Goal: Transaction & Acquisition: Purchase product/service

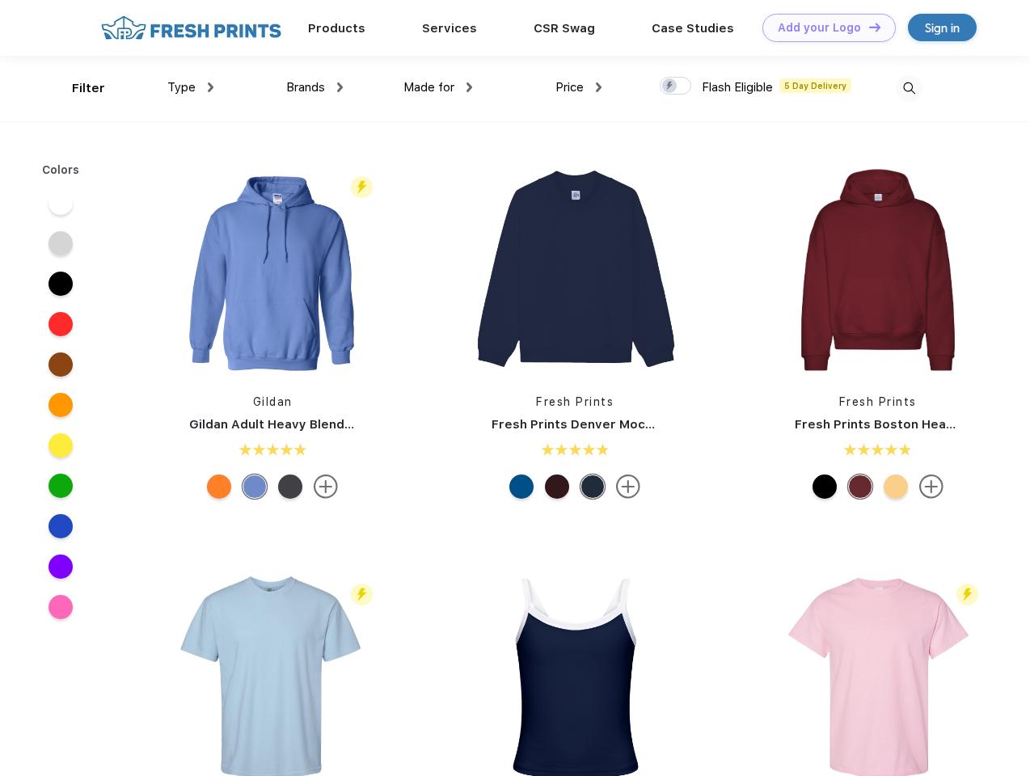
click at [823, 27] on link "Add your Logo Design Tool" at bounding box center [829, 28] width 133 height 28
click at [0, 0] on div "Design Tool" at bounding box center [0, 0] width 0 height 0
click at [868, 27] on link "Add your Logo Design Tool" at bounding box center [829, 28] width 133 height 28
click at [78, 88] on div "Filter" at bounding box center [88, 88] width 33 height 19
click at [191, 87] on span "Type" at bounding box center [181, 87] width 28 height 15
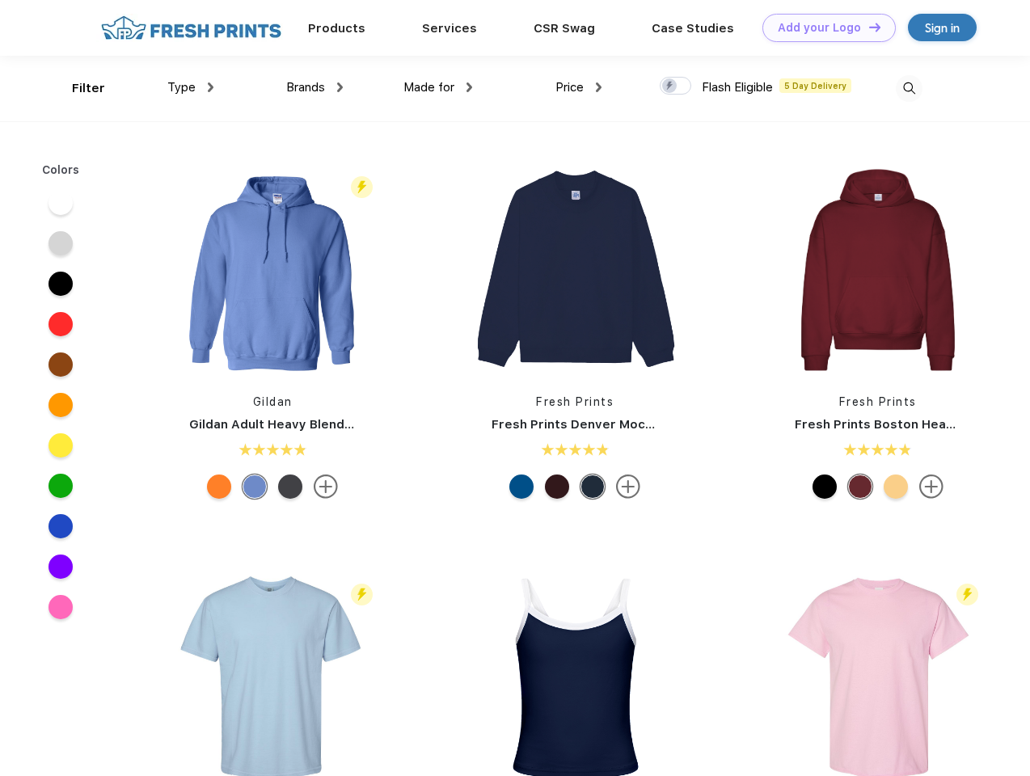
click at [315, 87] on span "Brands" at bounding box center [305, 87] width 39 height 15
click at [438, 87] on span "Made for" at bounding box center [428, 87] width 51 height 15
click at [579, 87] on span "Price" at bounding box center [570, 87] width 28 height 15
click at [676, 87] on div at bounding box center [676, 86] width 32 height 18
click at [670, 87] on input "checkbox" at bounding box center [665, 81] width 11 height 11
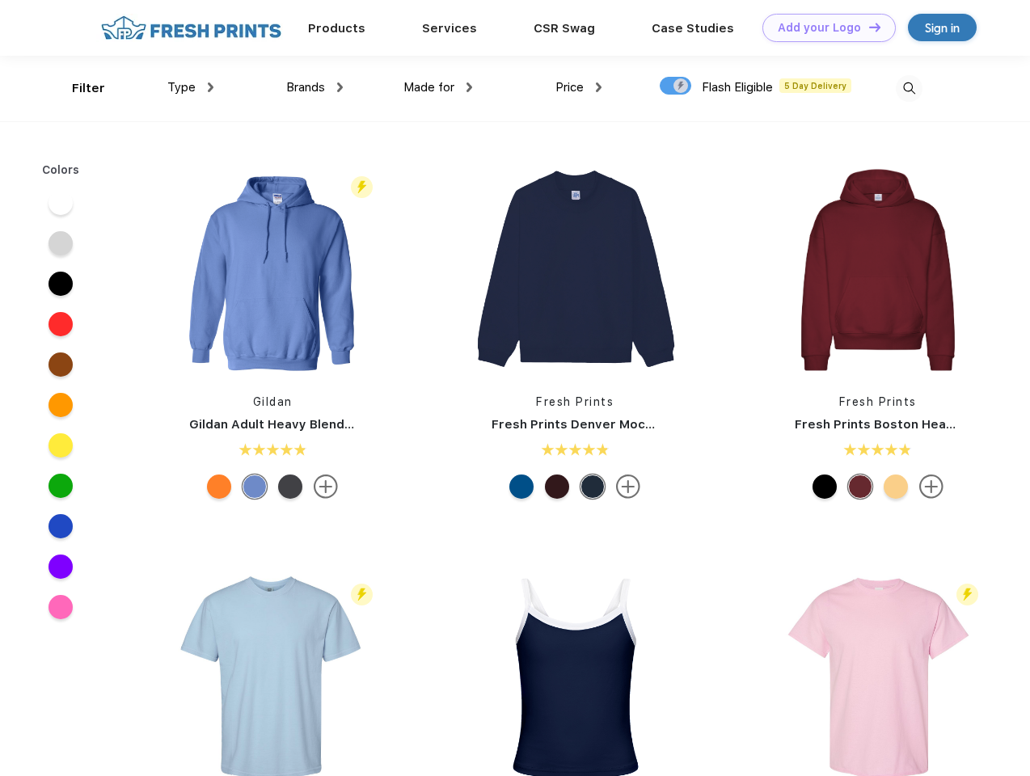
click at [909, 88] on img at bounding box center [909, 88] width 27 height 27
